Goal: Information Seeking & Learning: Check status

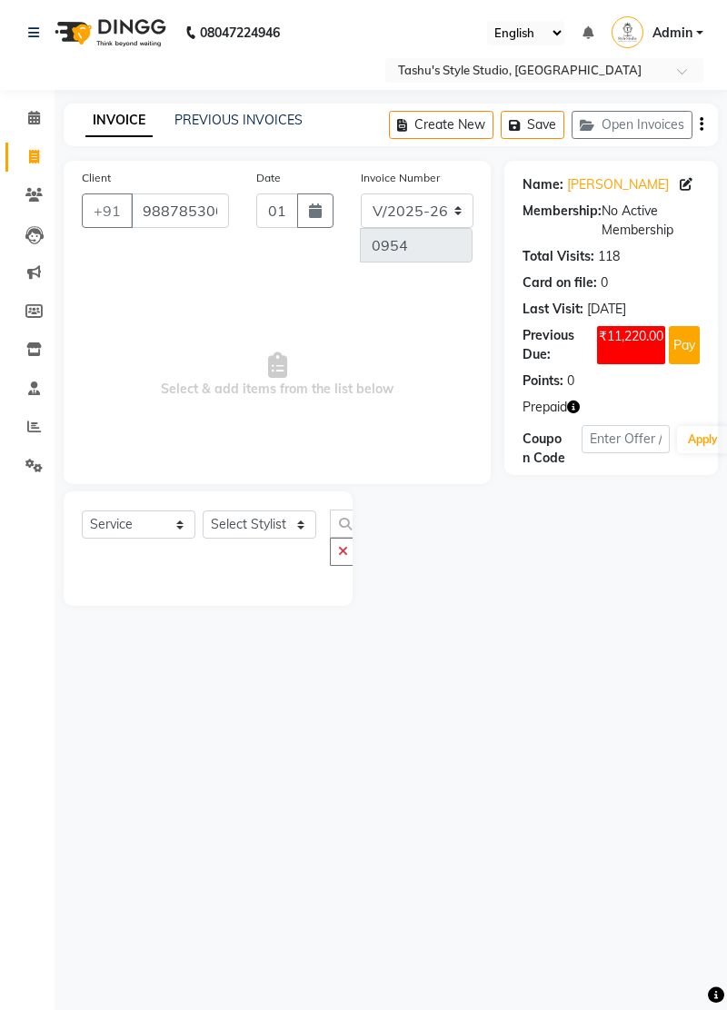
select select "5375"
select select "service"
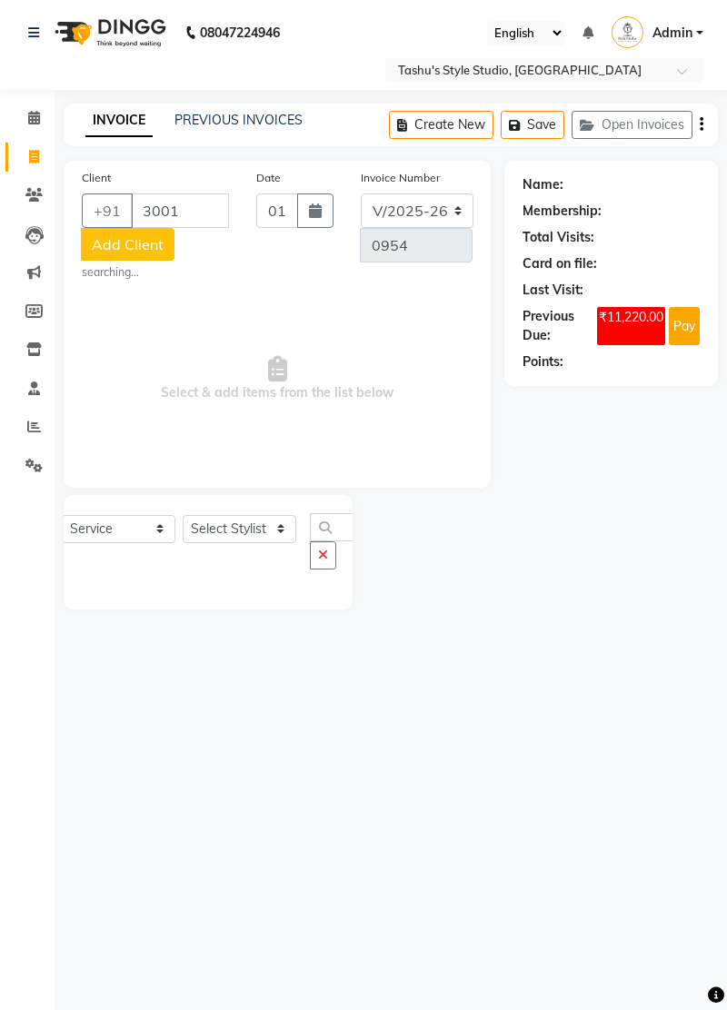
click at [186, 214] on input "3001" at bounding box center [180, 210] width 98 height 35
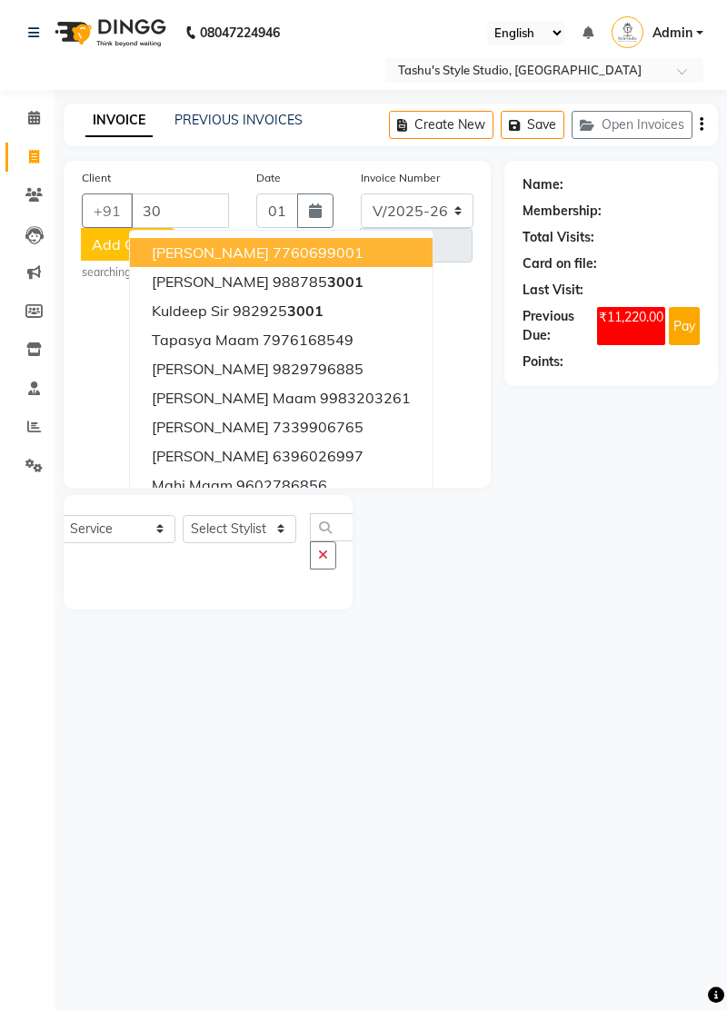
type input "3"
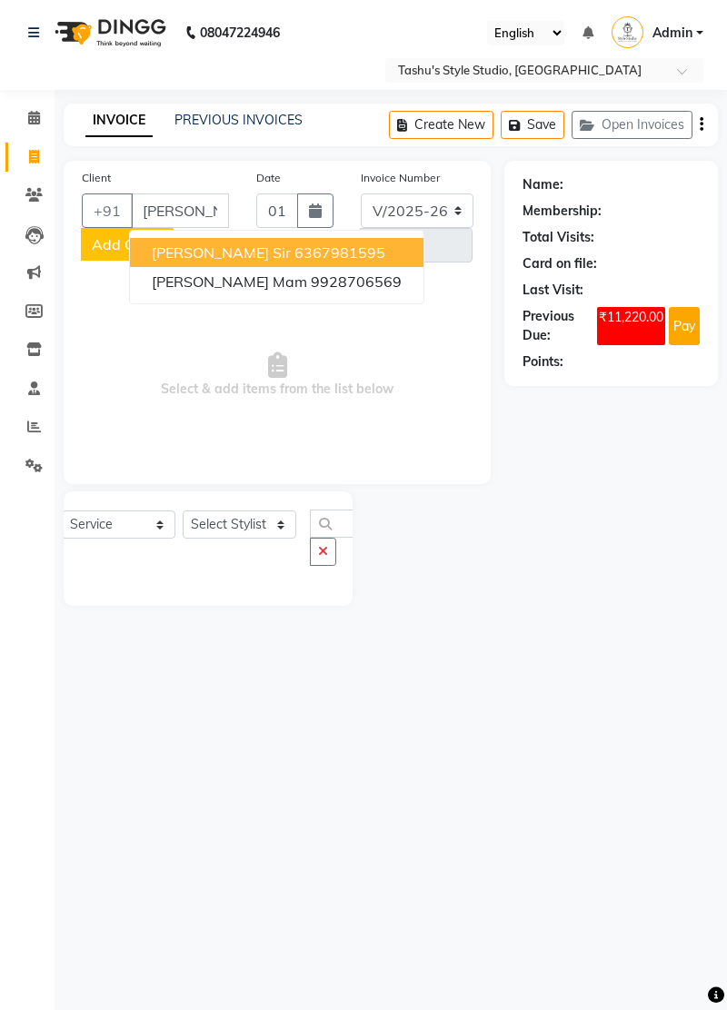
click at [311, 281] on ngb-highlight "9928706569" at bounding box center [356, 281] width 91 height 18
type input "9928706569"
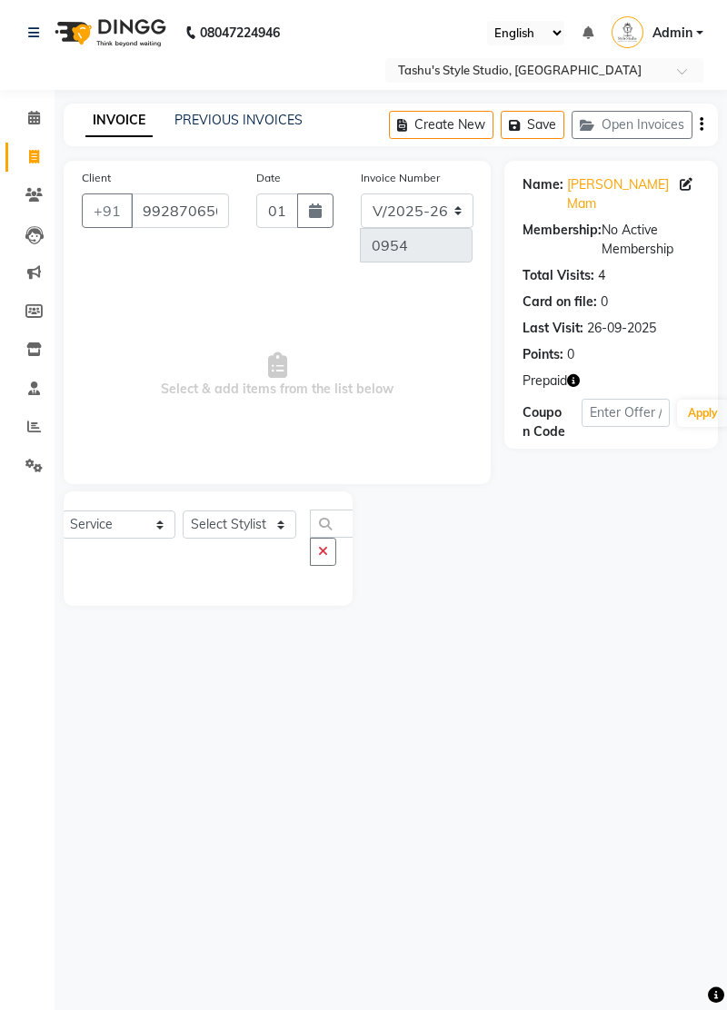
click at [603, 180] on link "Rajul Mam" at bounding box center [623, 194] width 113 height 38
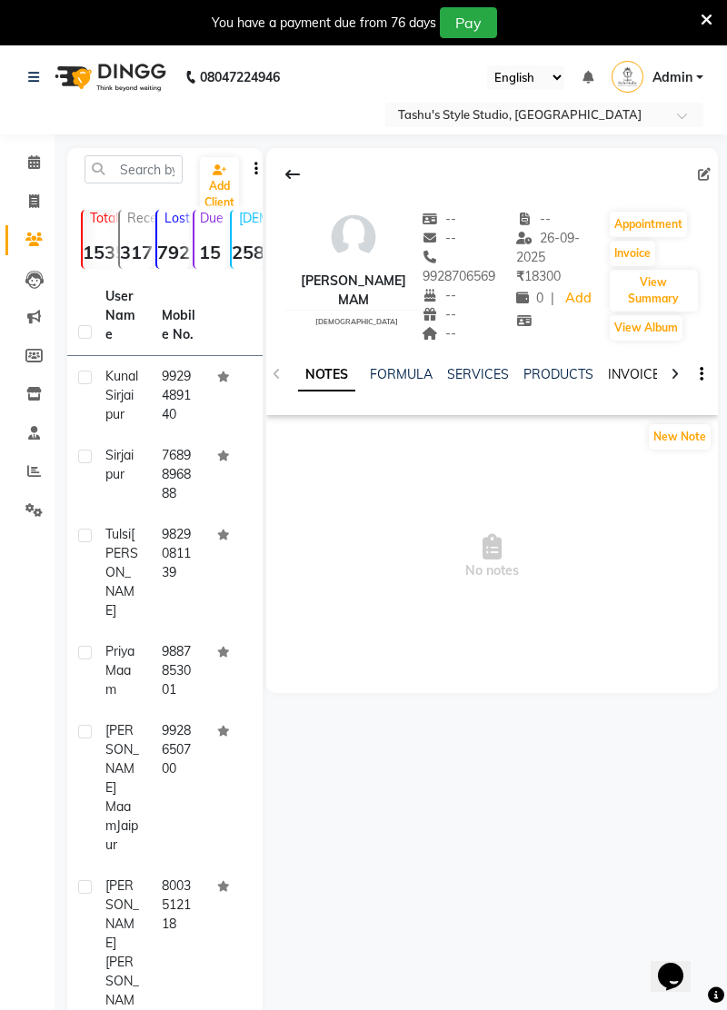
click at [648, 366] on link "INVOICES" at bounding box center [638, 374] width 60 height 16
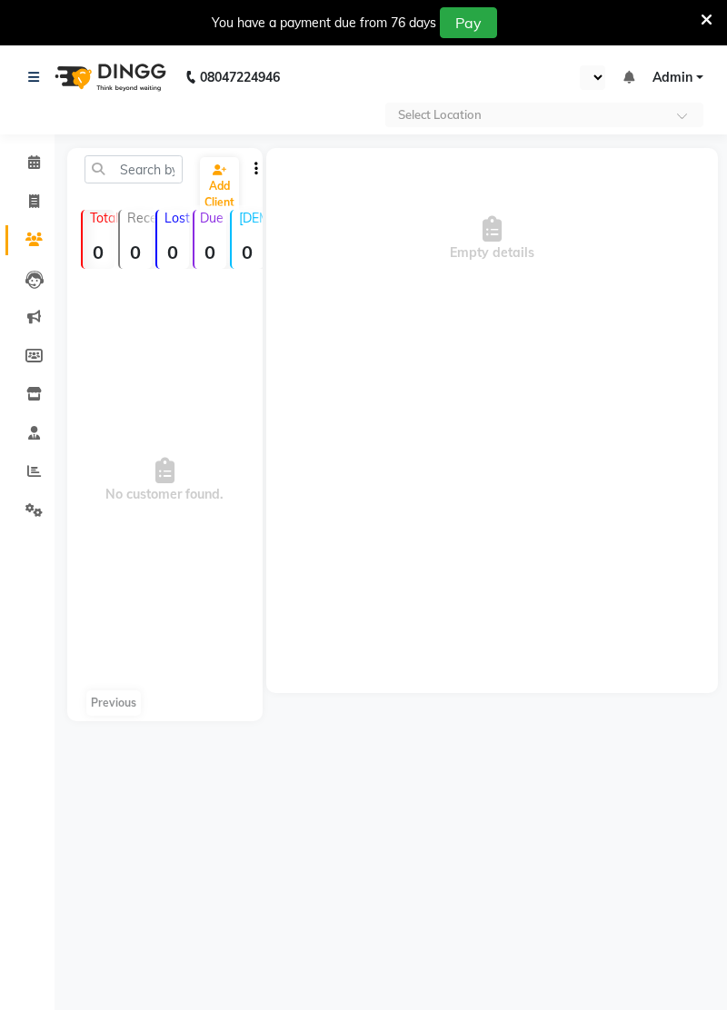
select select "en"
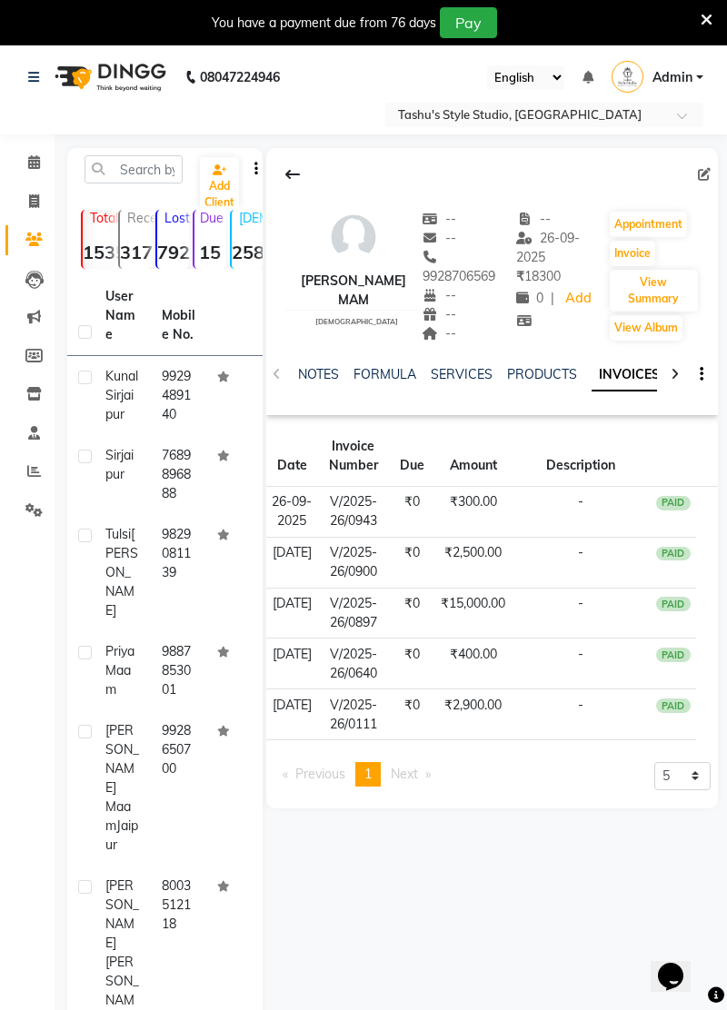
click at [416, 505] on td "₹0" at bounding box center [412, 512] width 46 height 51
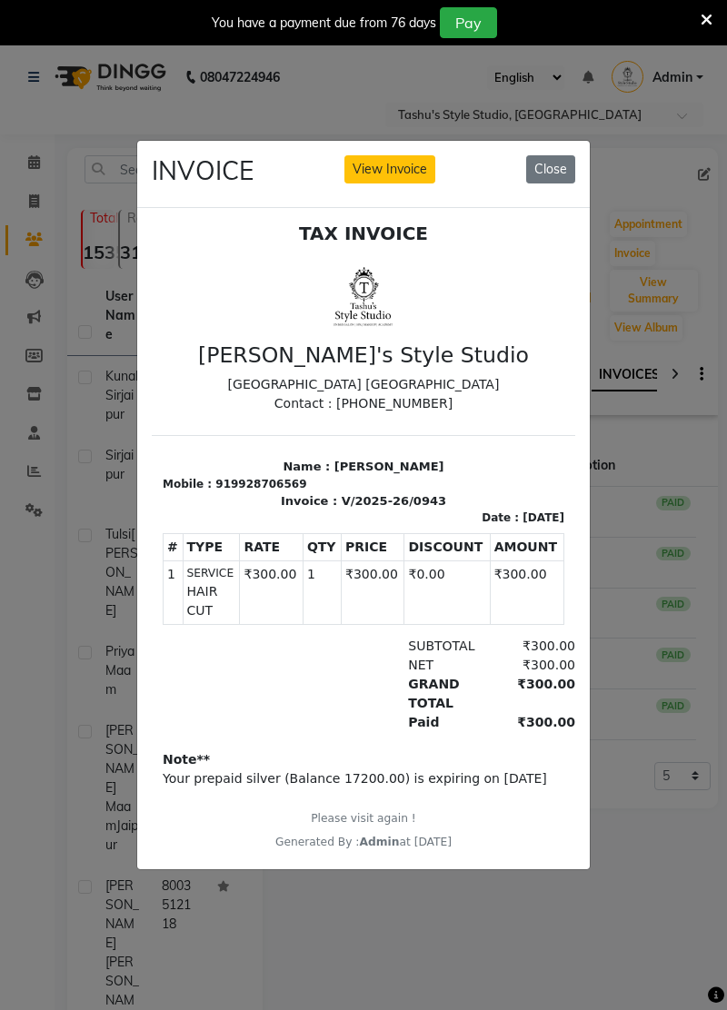
scroll to position [15, 0]
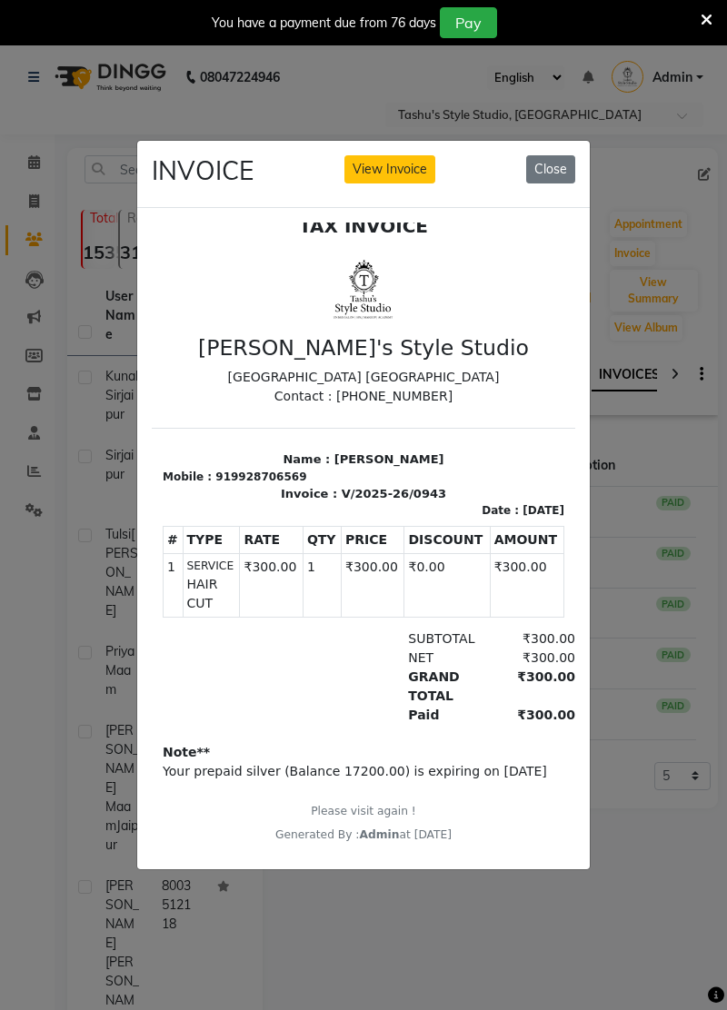
click at [559, 183] on button "Close" at bounding box center [550, 169] width 49 height 28
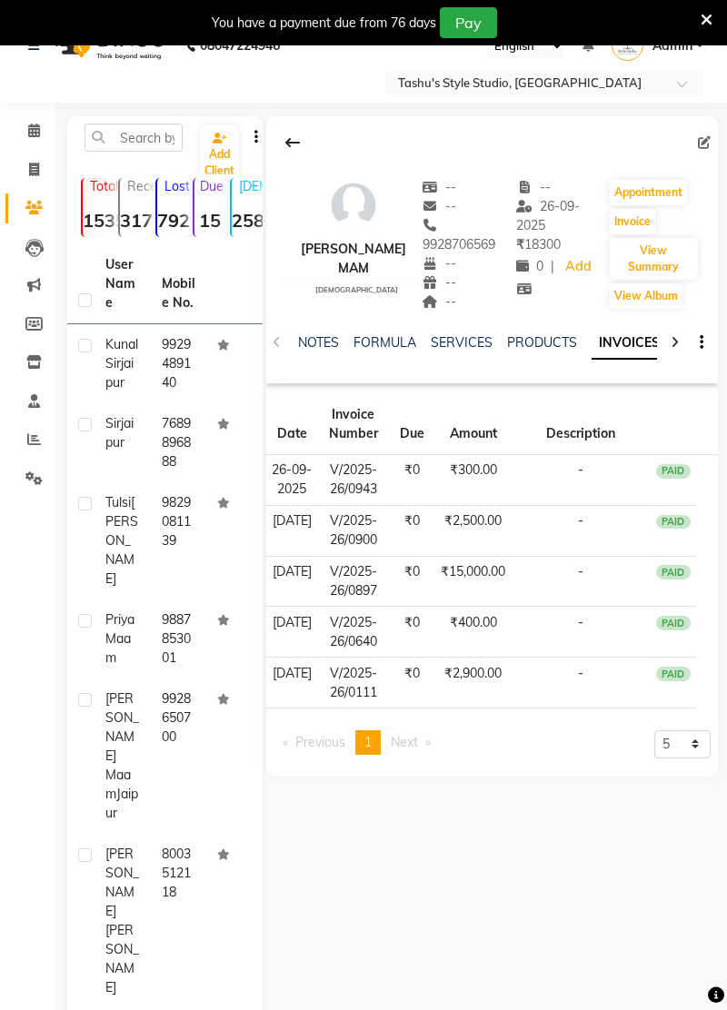
scroll to position [35, 0]
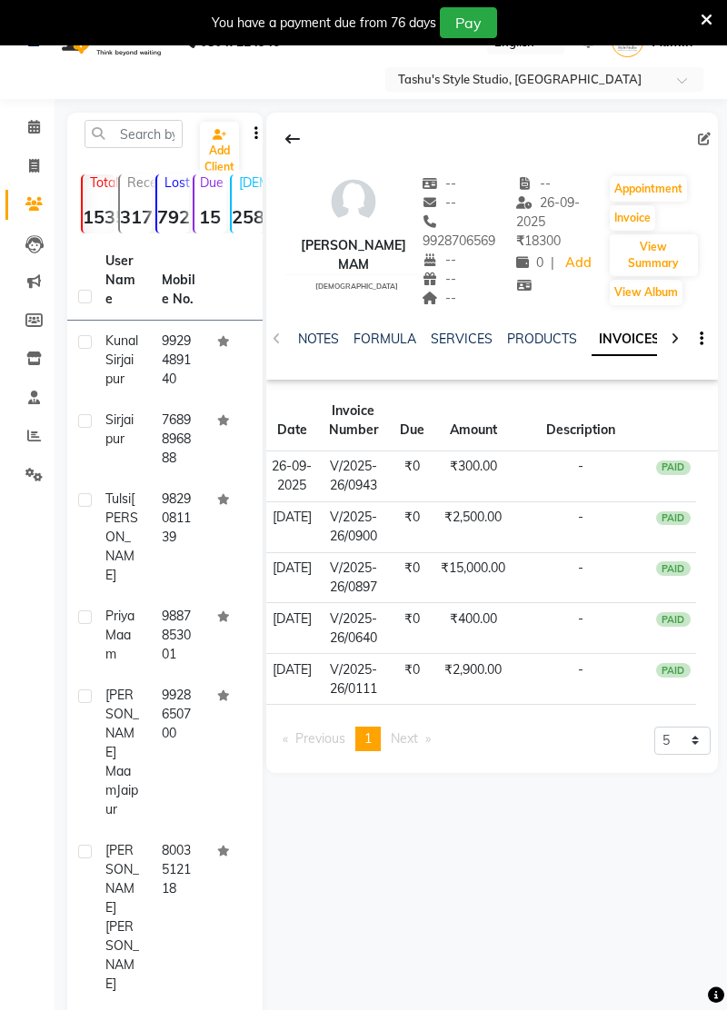
click at [418, 746] on span "Next page" at bounding box center [403, 738] width 27 height 16
click at [450, 705] on td "₹2,900.00" at bounding box center [473, 679] width 76 height 51
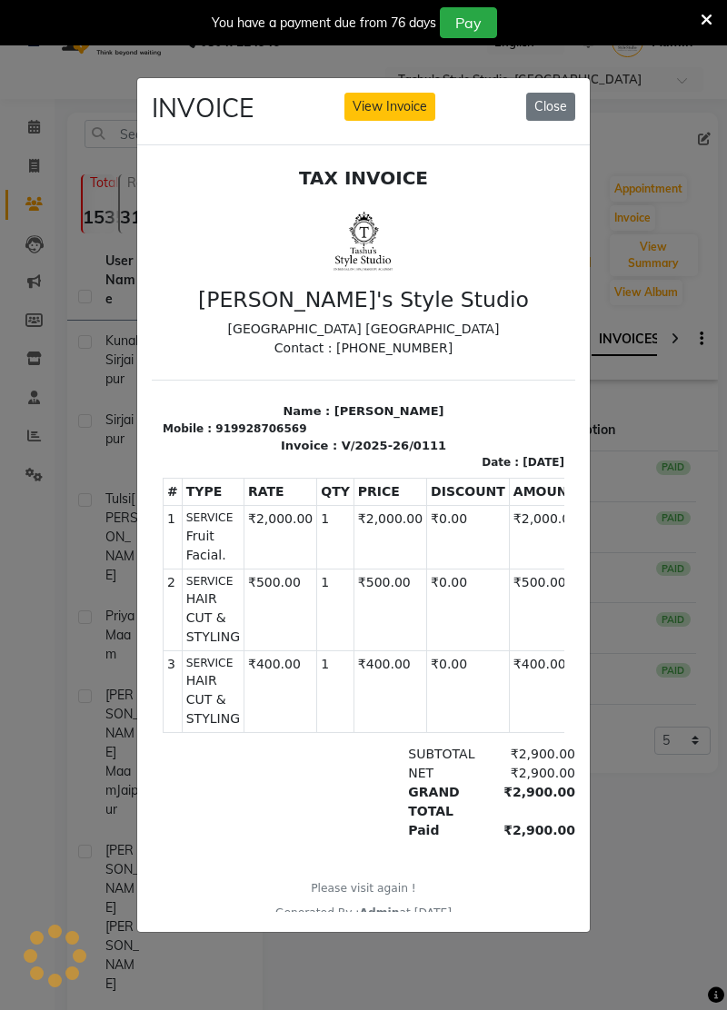
scroll to position [0, 0]
click at [558, 121] on button "Close" at bounding box center [550, 107] width 49 height 28
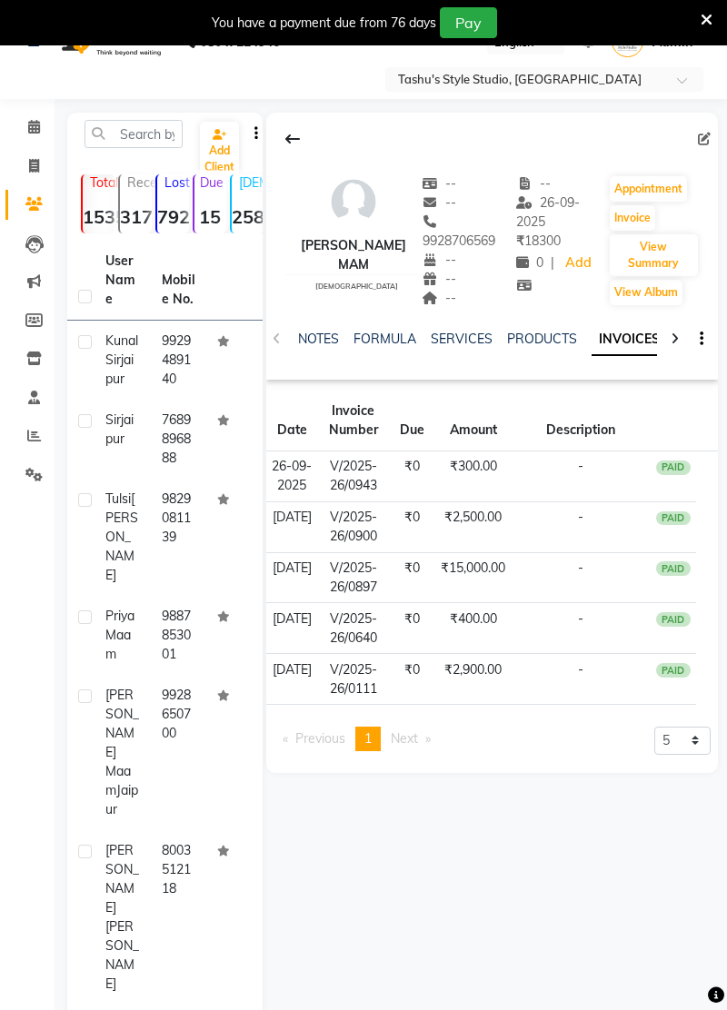
click at [521, 603] on td "-" at bounding box center [580, 577] width 139 height 51
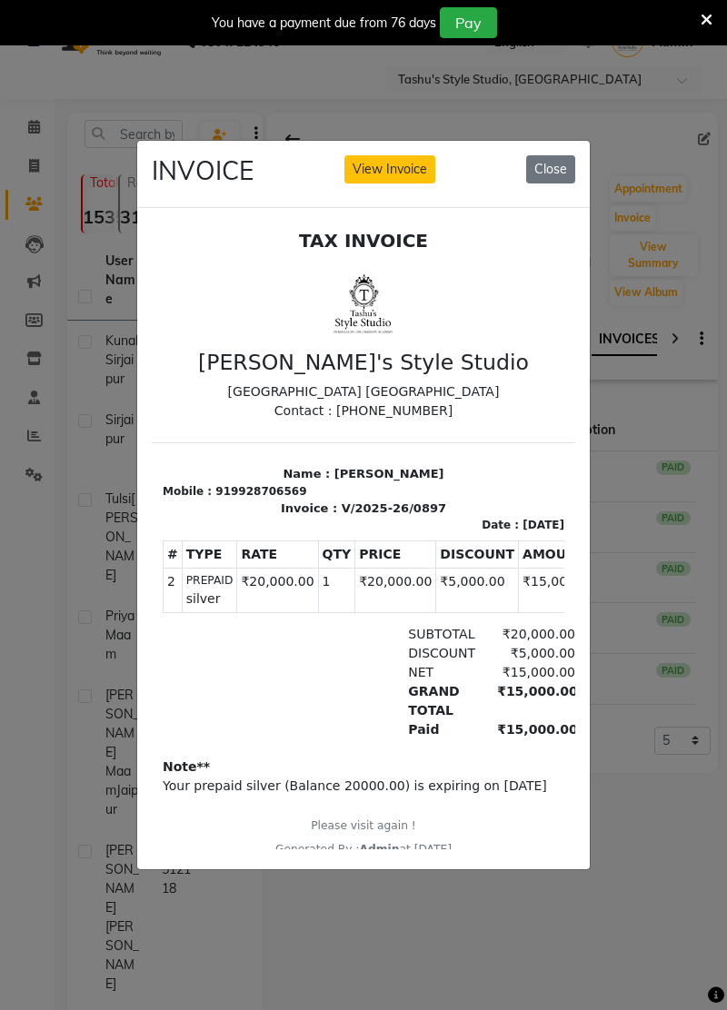
click at [552, 183] on button "Close" at bounding box center [550, 169] width 49 height 28
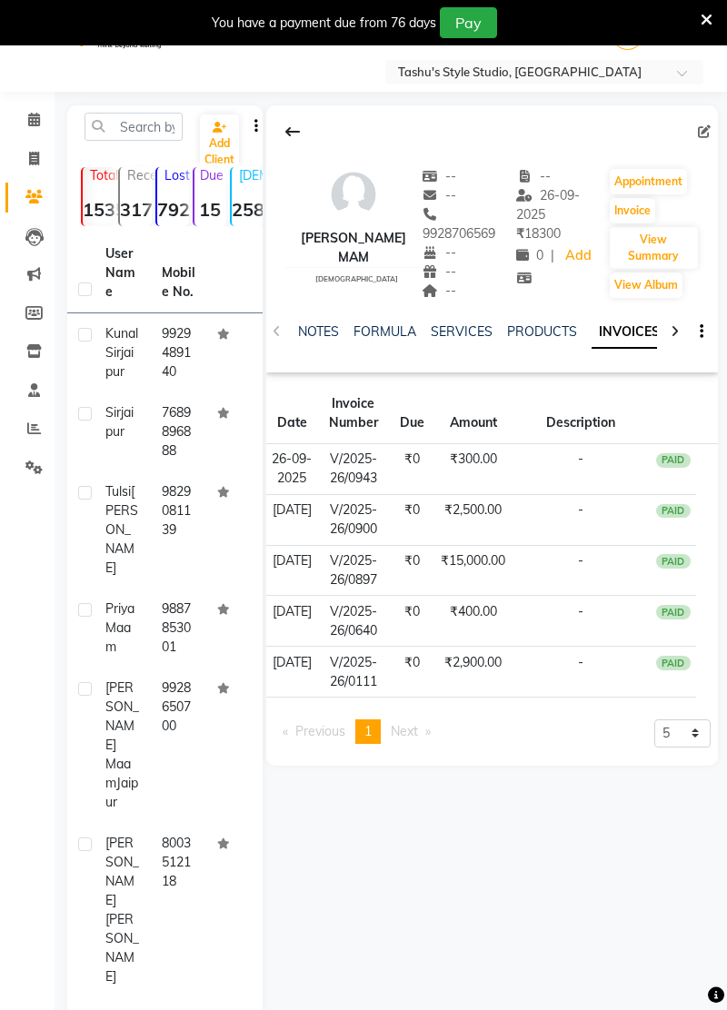
scroll to position [74, 0]
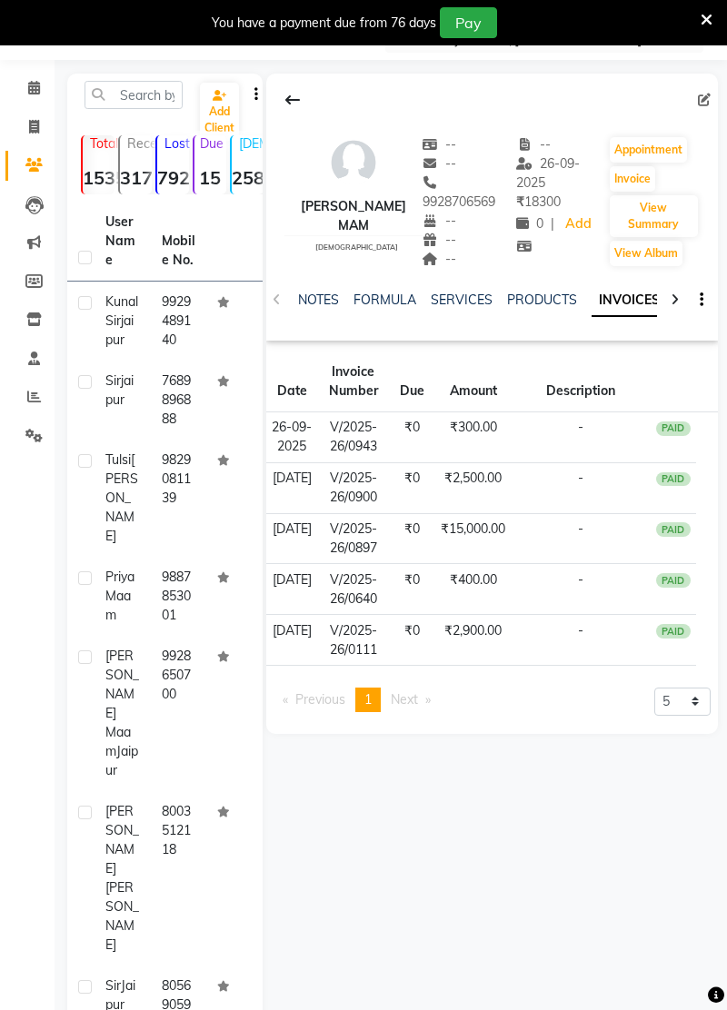
click at [518, 494] on td "-" at bounding box center [580, 487] width 139 height 51
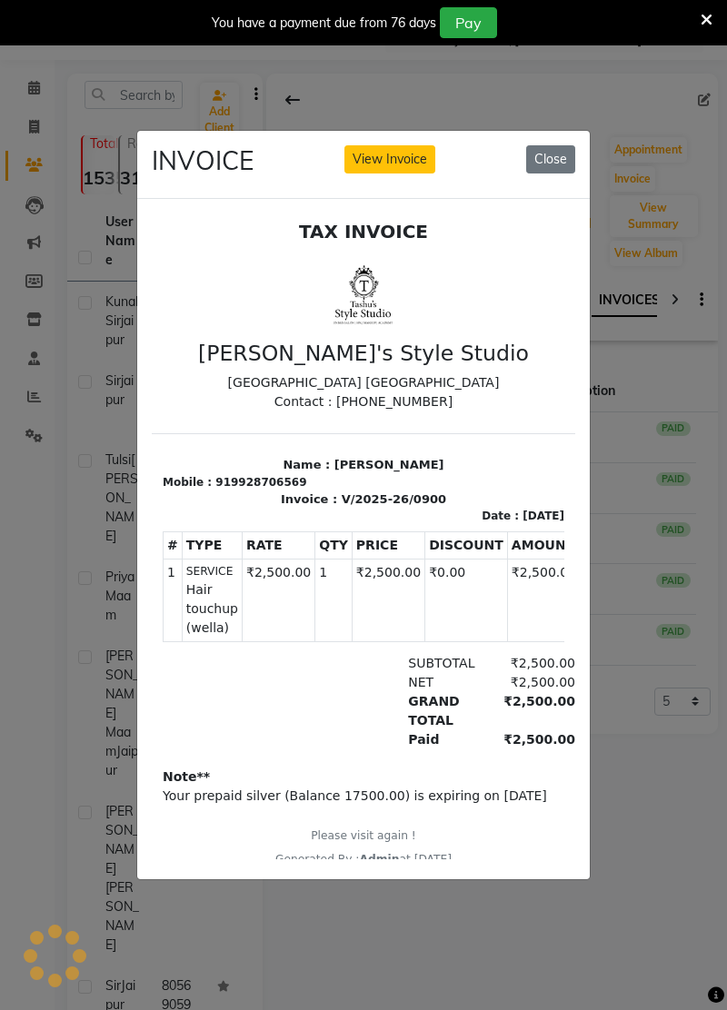
scroll to position [0, 0]
click at [549, 173] on button "Close" at bounding box center [550, 159] width 49 height 28
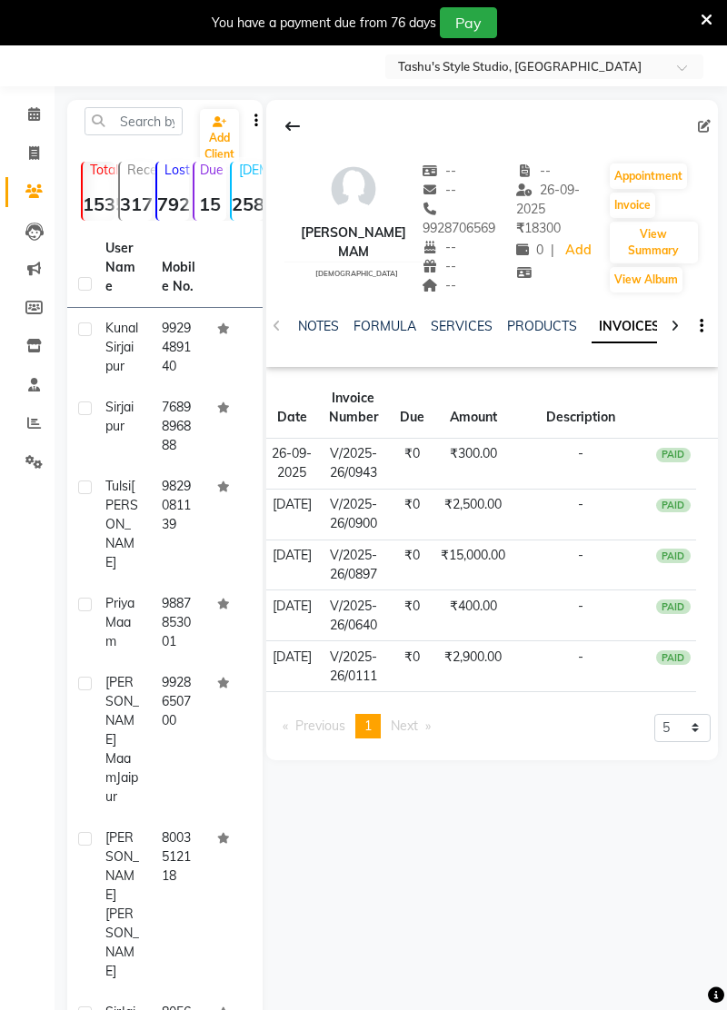
scroll to position [42, 0]
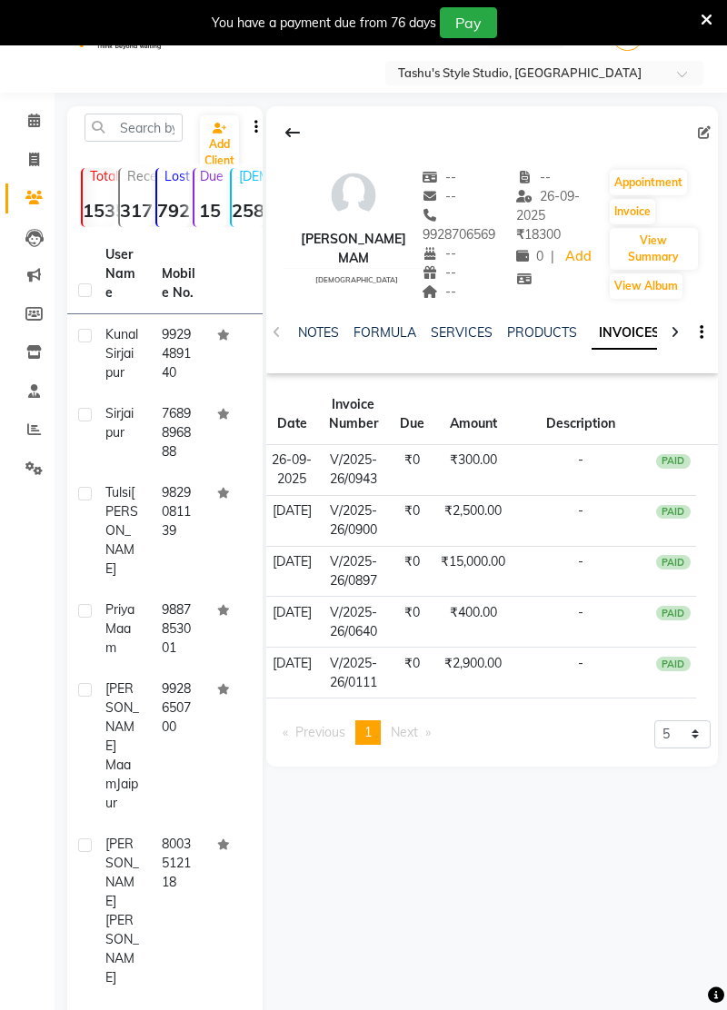
click at [705, 25] on icon at bounding box center [706, 20] width 12 height 16
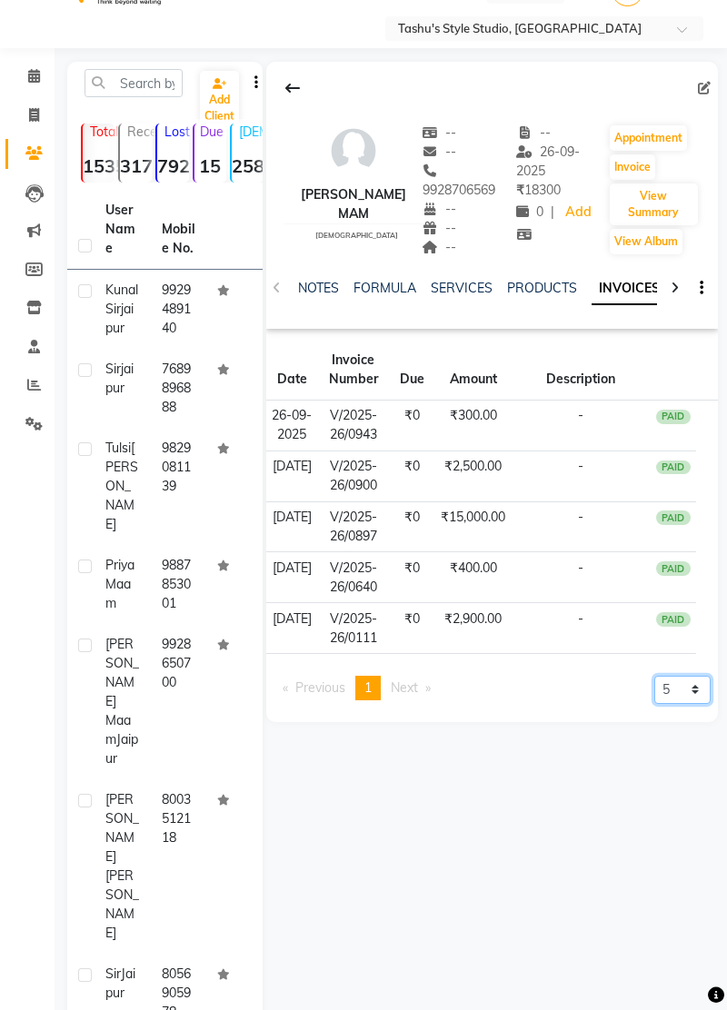
click at [699, 704] on select "5 10 50 100 500" at bounding box center [682, 690] width 56 height 28
click at [672, 885] on div "rajul mam female -- -- 9928706569 -- -- -- -- 26-09-2025 ₹ 18300 0 | Add Appoin…" at bounding box center [489, 696] width 455 height 1269
click at [690, 704] on select "5 10 50 100 500" at bounding box center [682, 690] width 56 height 28
click at [679, 911] on div "rajul mam female -- -- 9928706569 -- -- -- -- 26-09-2025 ₹ 18300 0 | Add Appoin…" at bounding box center [489, 696] width 455 height 1269
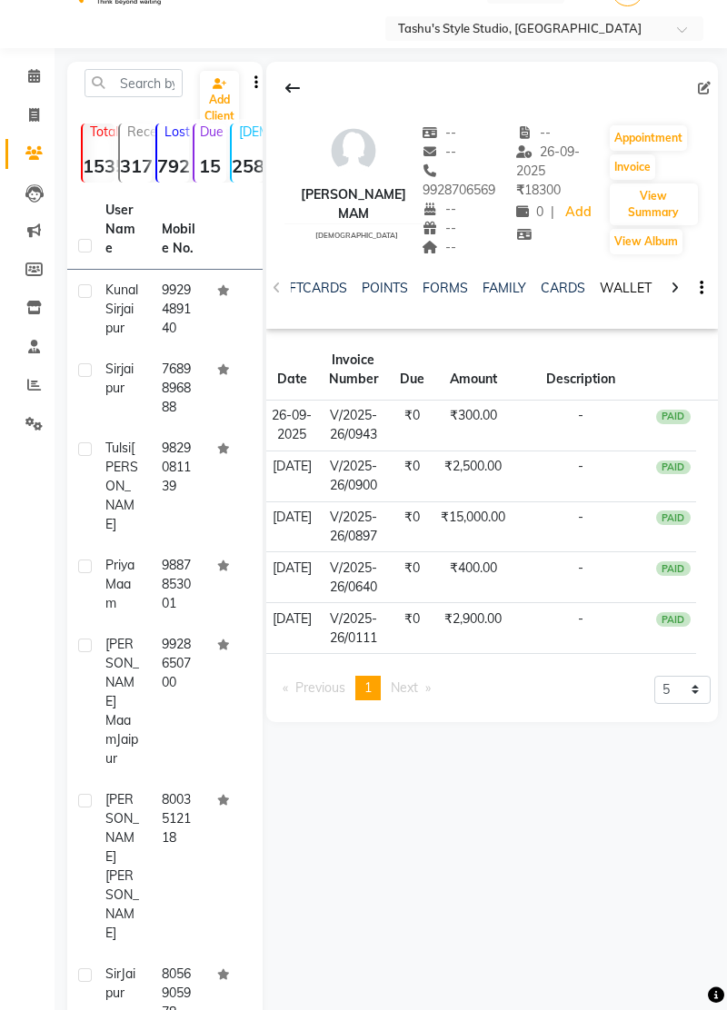
click at [620, 280] on link "WALLET" at bounding box center [625, 288] width 52 height 16
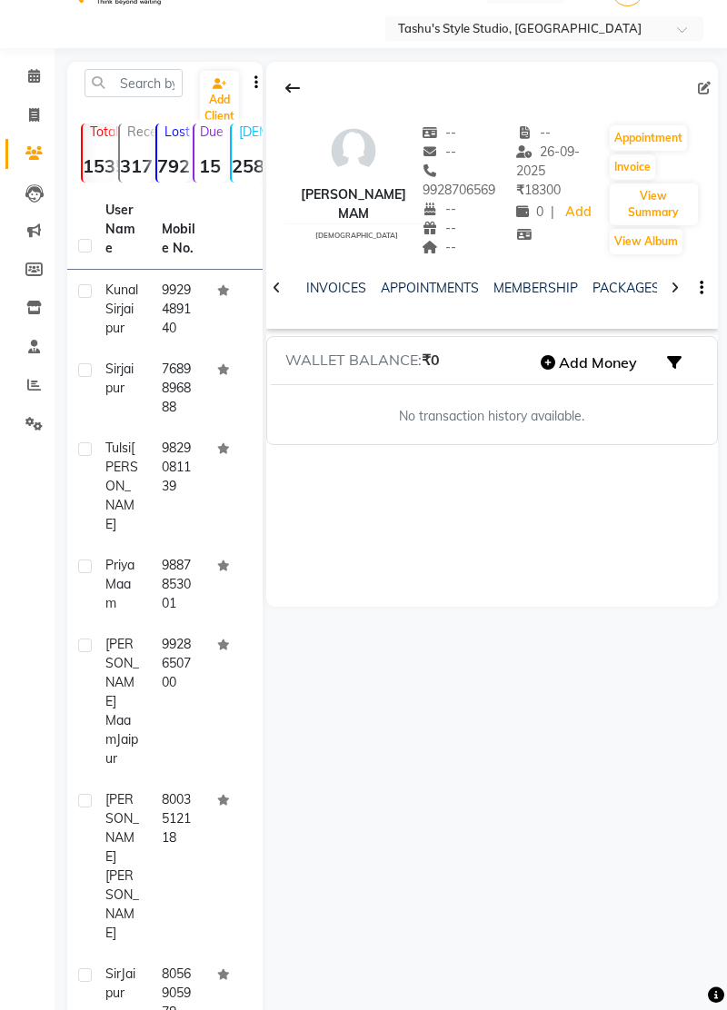
scroll to position [0, 74]
click at [570, 280] on link "MEMBERSHIP" at bounding box center [557, 288] width 84 height 16
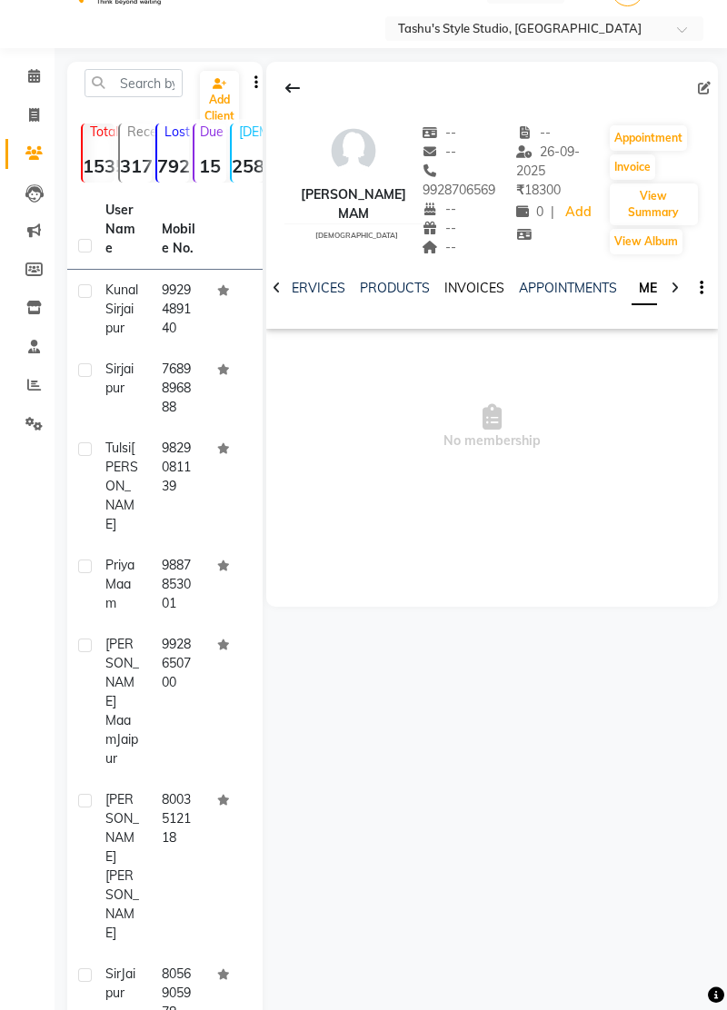
click at [474, 280] on link "INVOICES" at bounding box center [474, 288] width 60 height 16
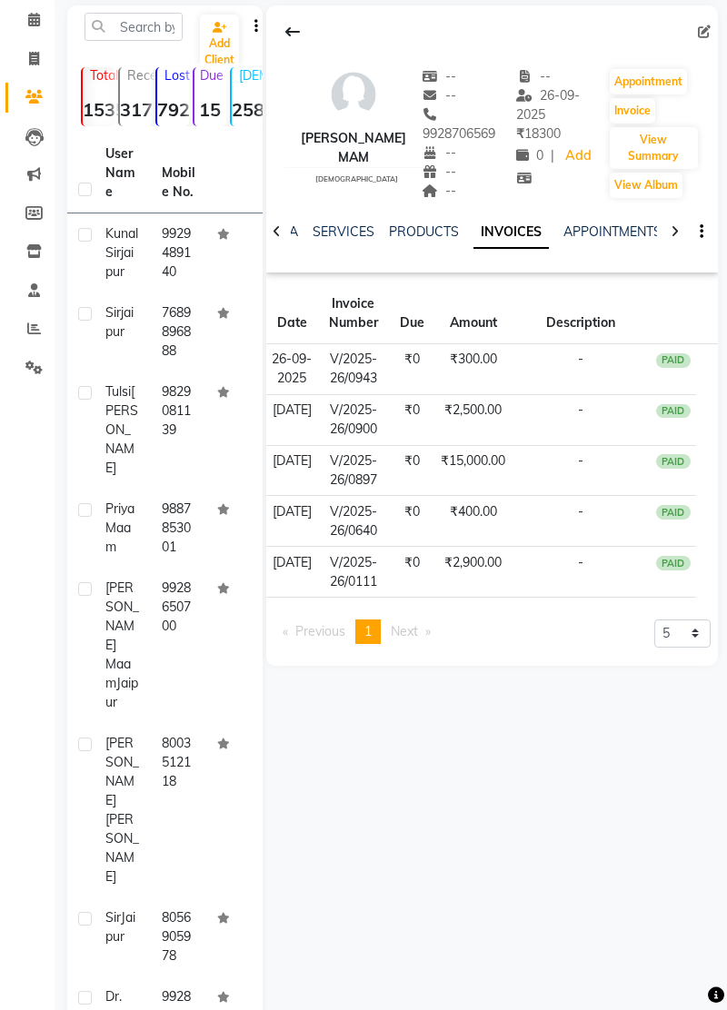
scroll to position [104, 0]
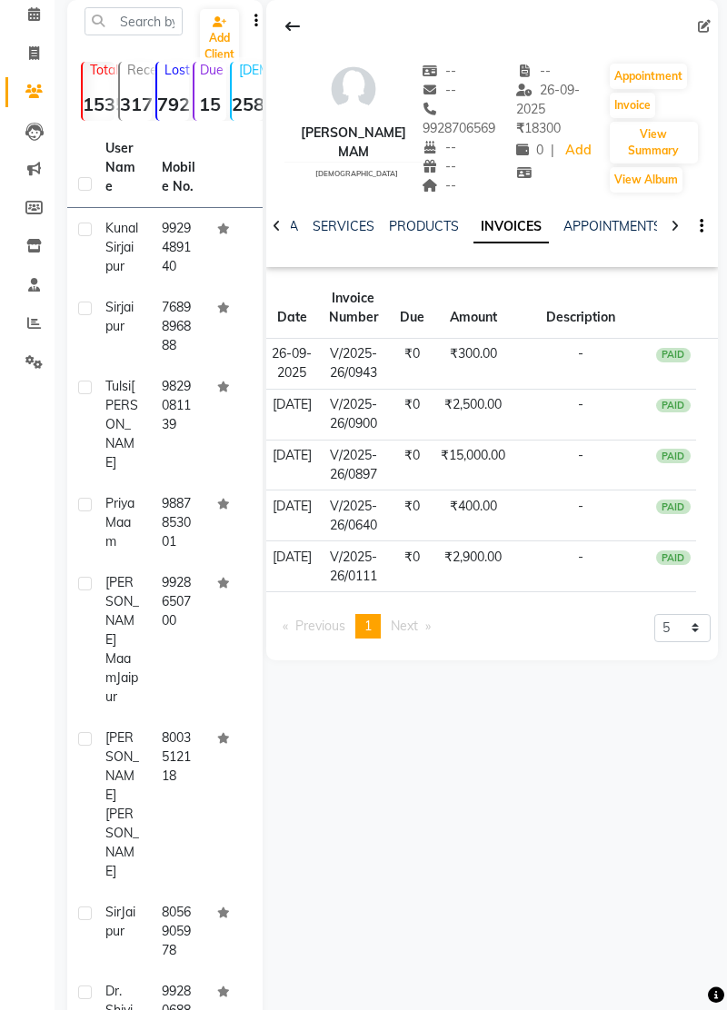
click at [510, 592] on td "₹2,900.00" at bounding box center [473, 566] width 76 height 51
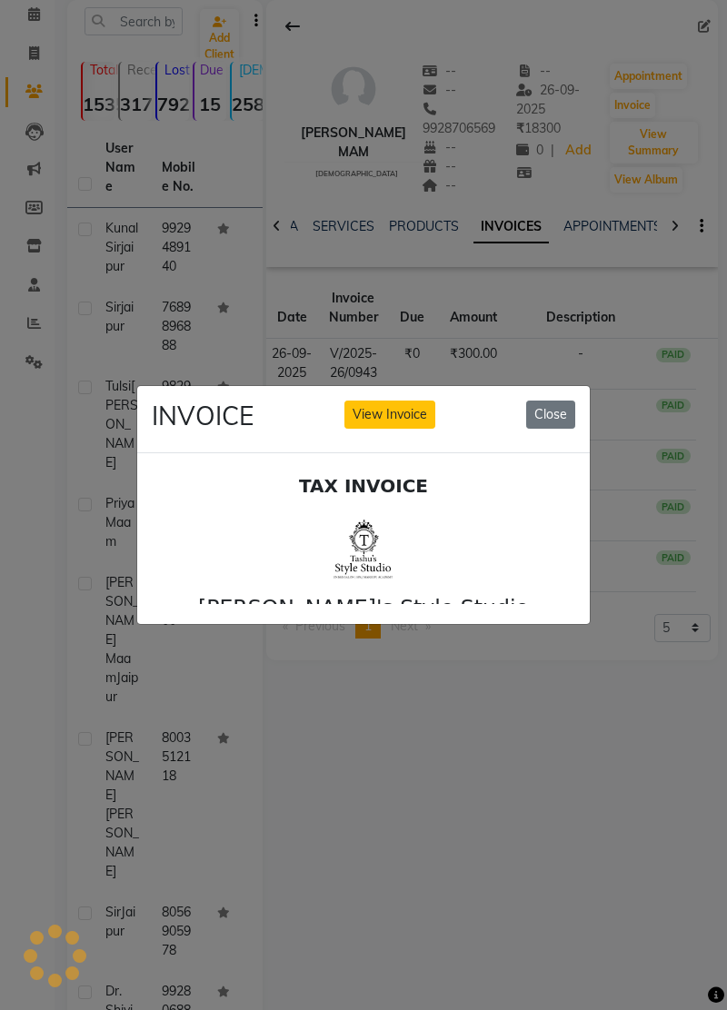
scroll to position [0, 0]
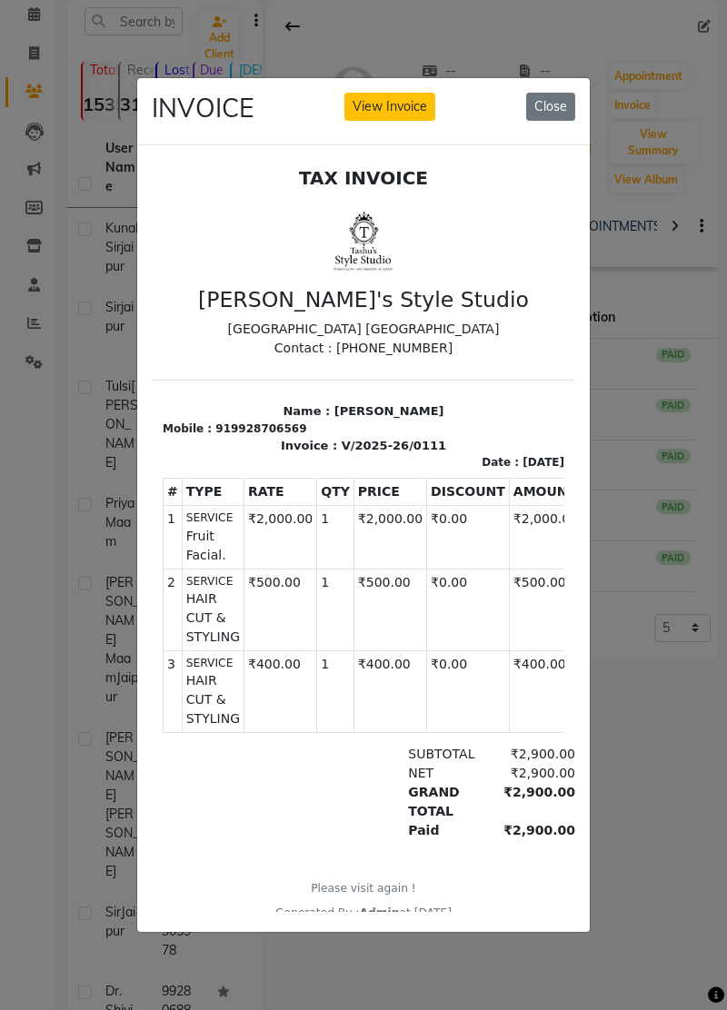
click at [559, 121] on button "Close" at bounding box center [550, 107] width 49 height 28
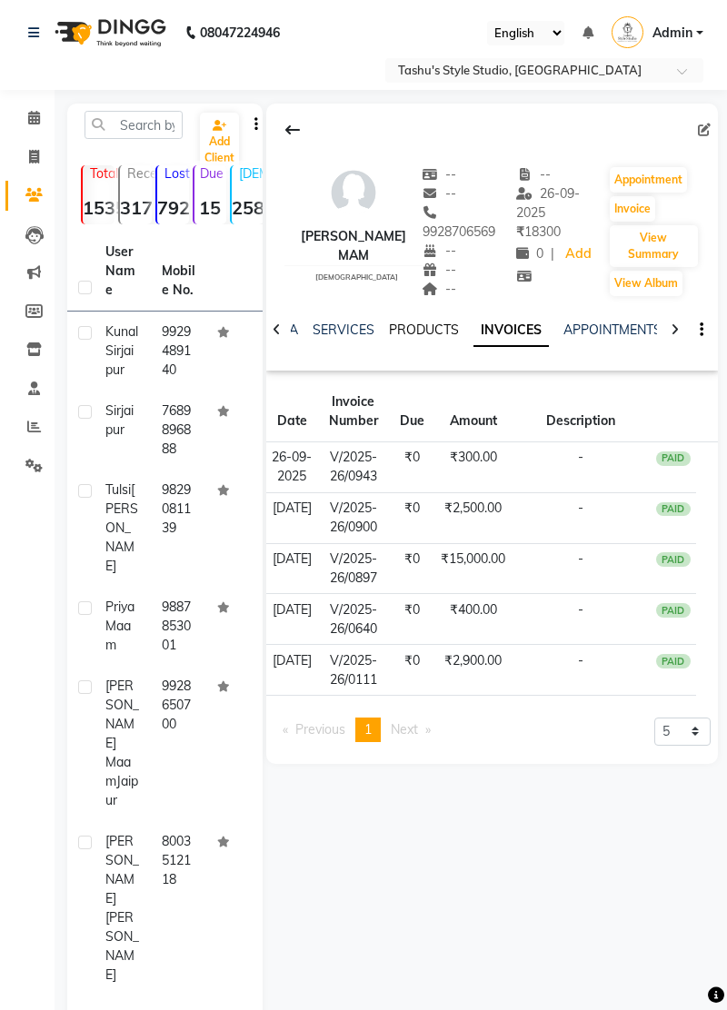
click at [421, 321] on link "PRODUCTS" at bounding box center [424, 329] width 70 height 16
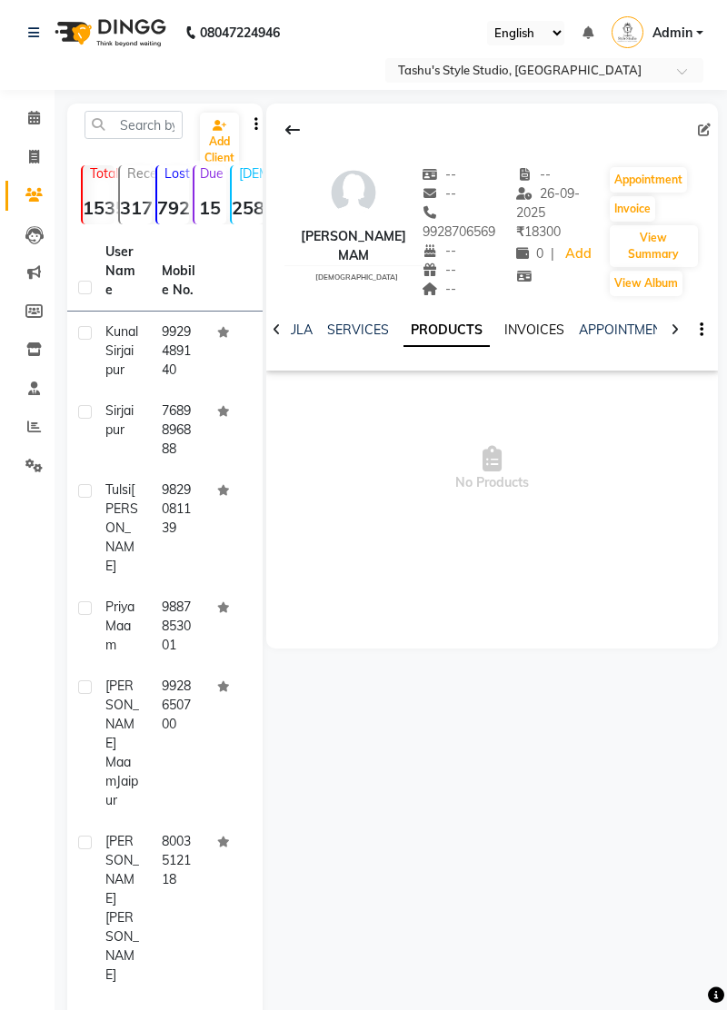
click at [537, 321] on link "INVOICES" at bounding box center [534, 329] width 60 height 16
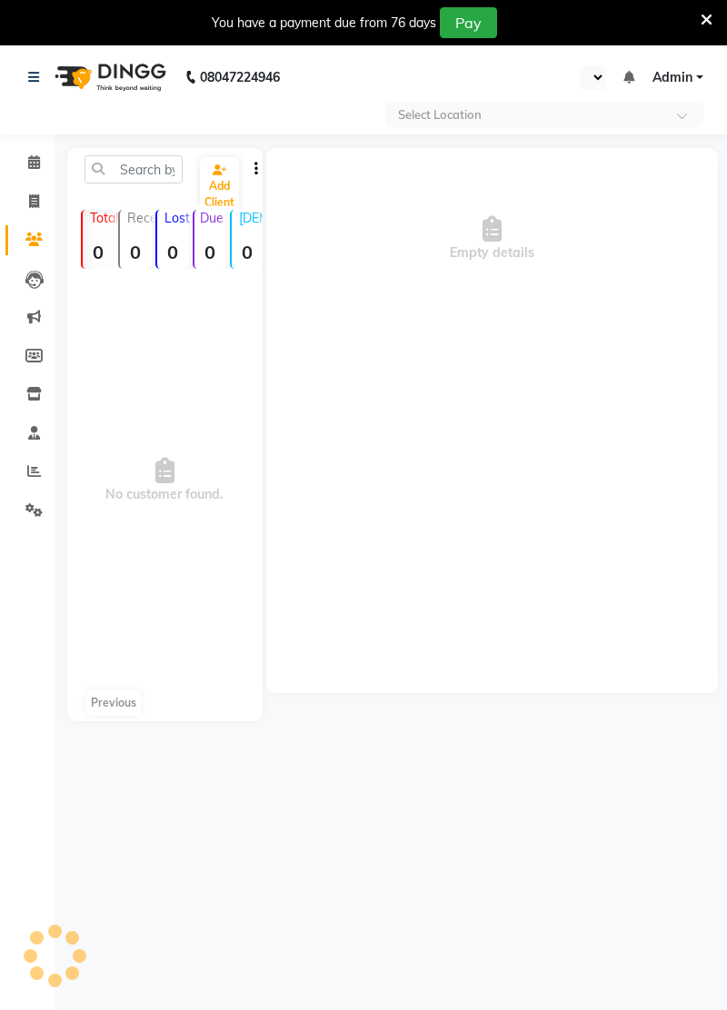
select select "en"
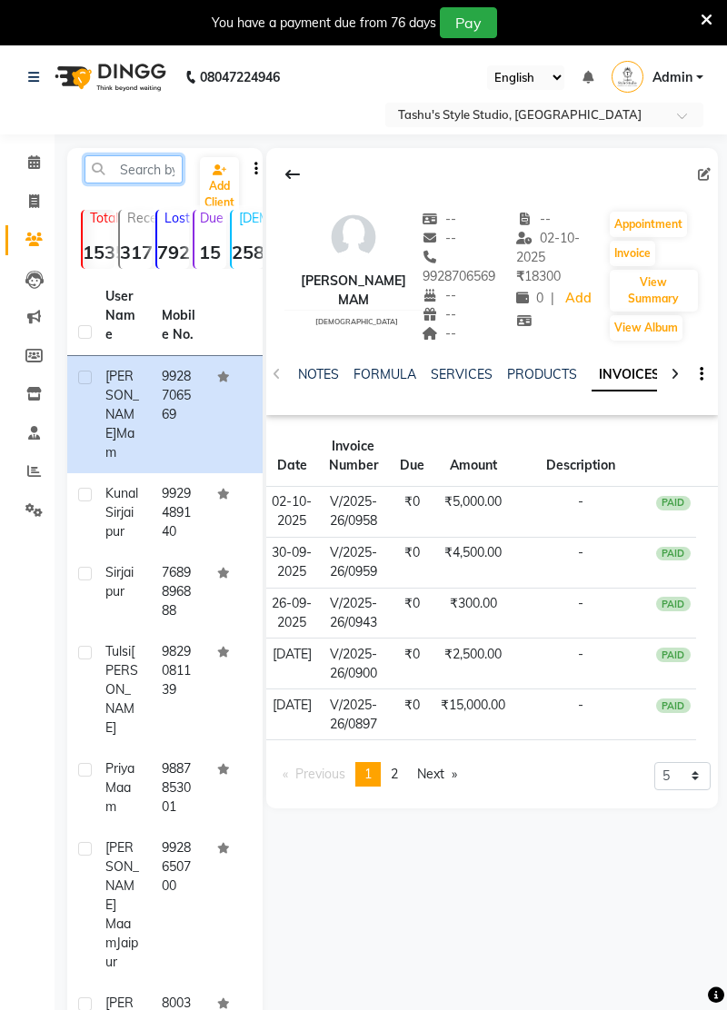
click at [138, 175] on input "text" at bounding box center [133, 169] width 98 height 28
click at [538, 542] on td "-" at bounding box center [580, 562] width 139 height 51
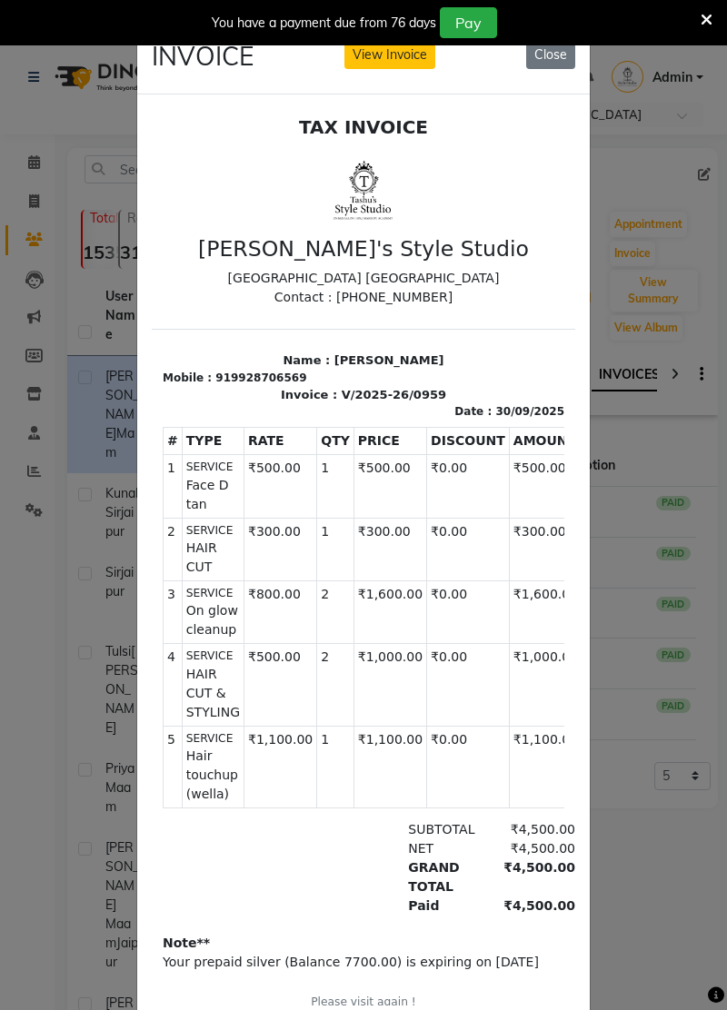
scroll to position [15, 0]
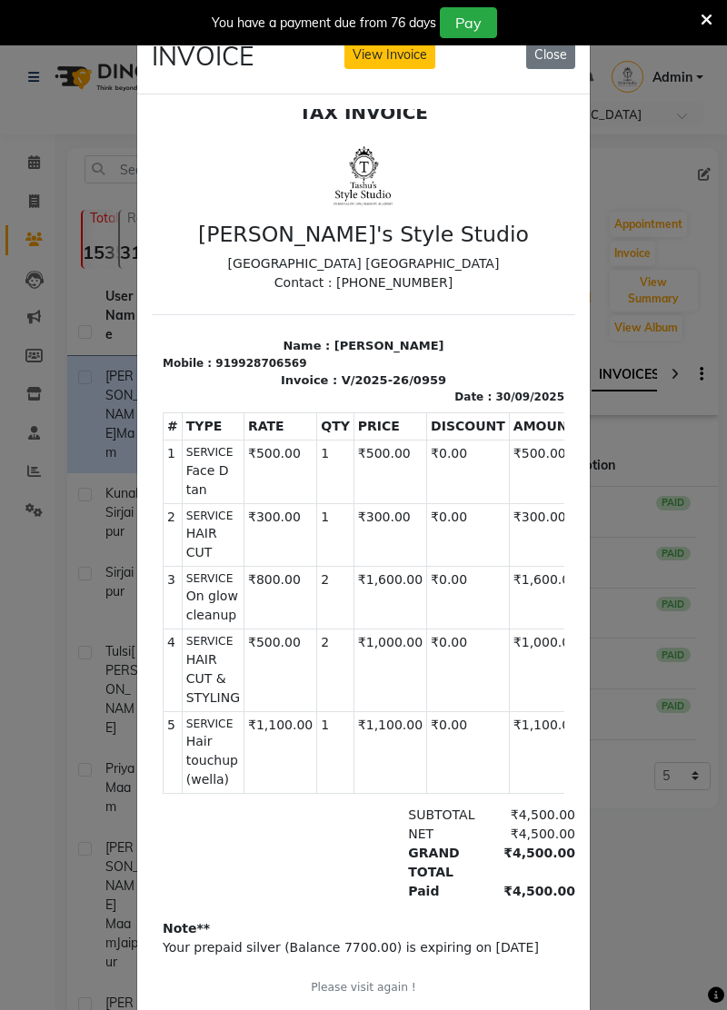
click at [561, 69] on button "Close" at bounding box center [550, 55] width 49 height 28
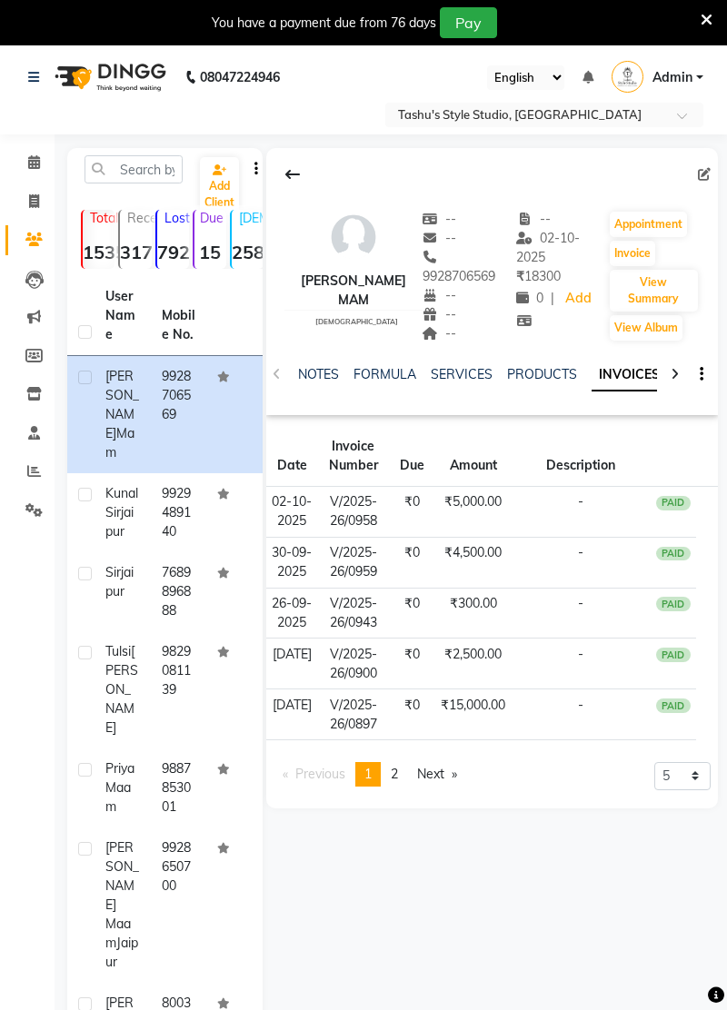
click at [706, 26] on icon at bounding box center [706, 20] width 12 height 16
